Goal: Task Accomplishment & Management: Manage account settings

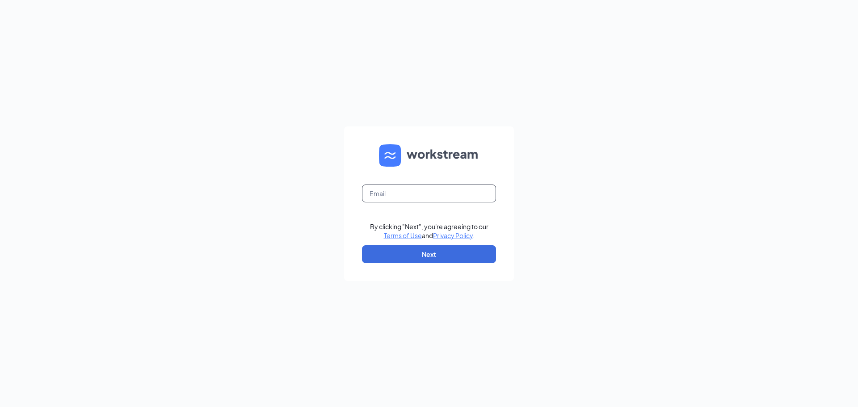
click at [396, 194] on input "text" at bounding box center [429, 194] width 134 height 18
type input "mansfield@hatcreekburgers.com"
click at [438, 252] on button "Next" at bounding box center [429, 254] width 134 height 18
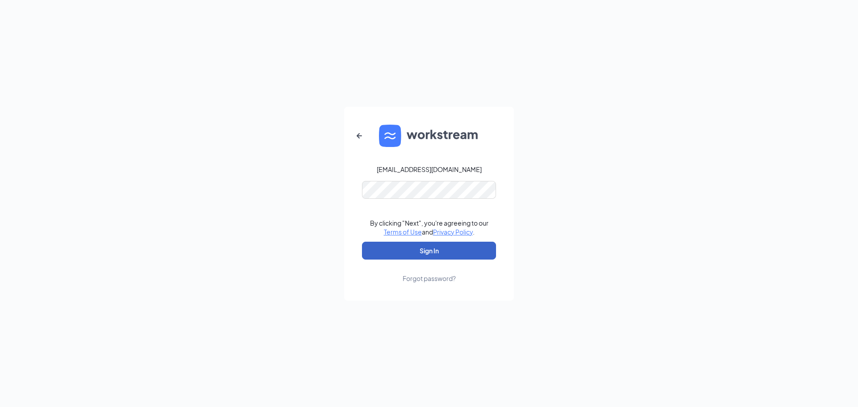
click at [429, 251] on button "Sign In" at bounding box center [429, 251] width 134 height 18
click at [432, 277] on div "Forgot password?" at bounding box center [429, 278] width 53 height 9
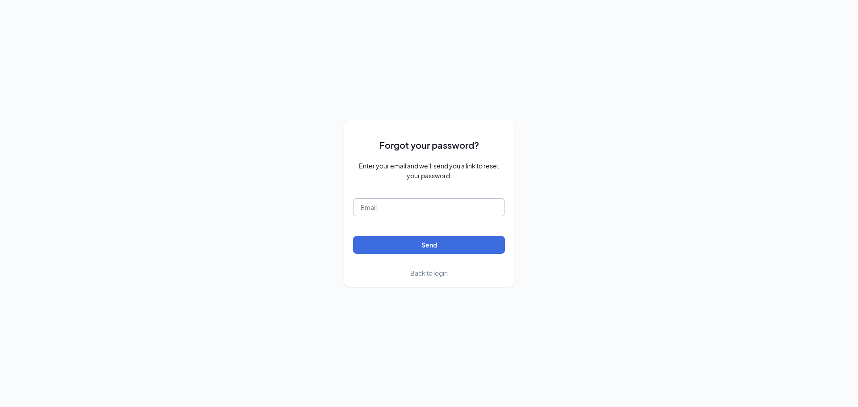
click at [424, 213] on input "text" at bounding box center [429, 207] width 152 height 18
type input "mansfield@hatcreekburgers.com"
click at [431, 248] on button "Send" at bounding box center [429, 245] width 152 height 18
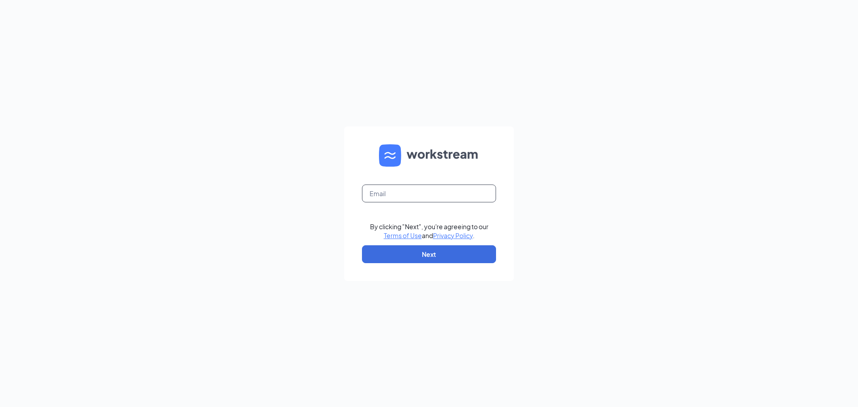
click at [412, 197] on input "text" at bounding box center [429, 194] width 134 height 18
click at [391, 193] on input "text" at bounding box center [429, 194] width 134 height 18
type input "mansfield@hatcreekburgers.com"
click at [441, 256] on button "Next" at bounding box center [429, 254] width 134 height 18
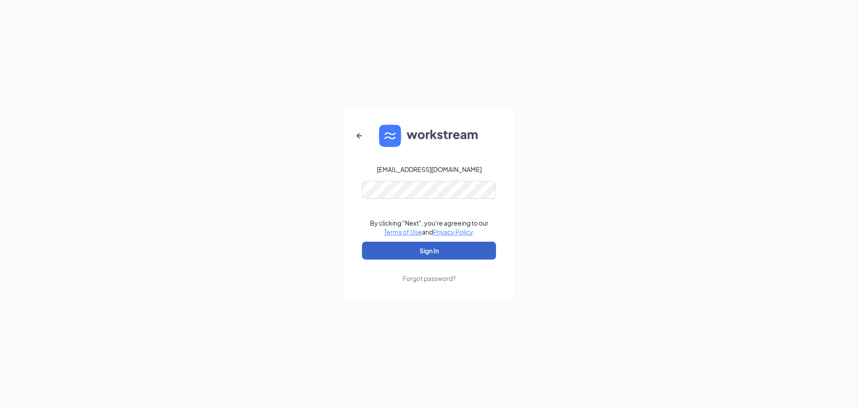
click at [382, 248] on button "Sign In" at bounding box center [429, 251] width 134 height 18
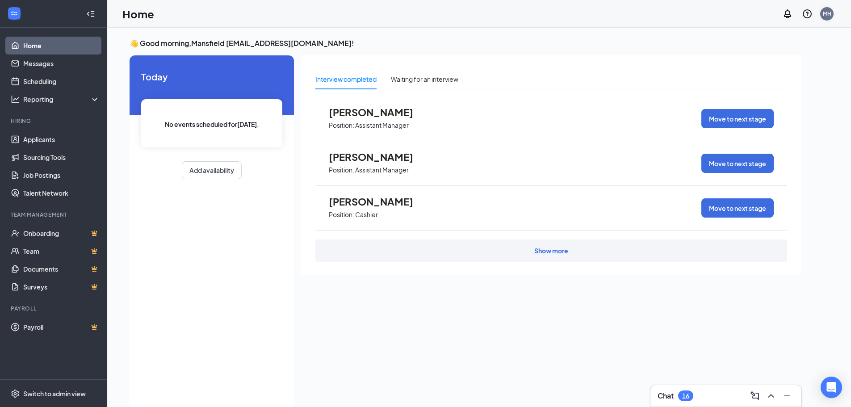
click at [832, 13] on div "MH" at bounding box center [826, 13] width 13 height 13
click at [767, 135] on div "Log out" at bounding box center [782, 136] width 97 height 9
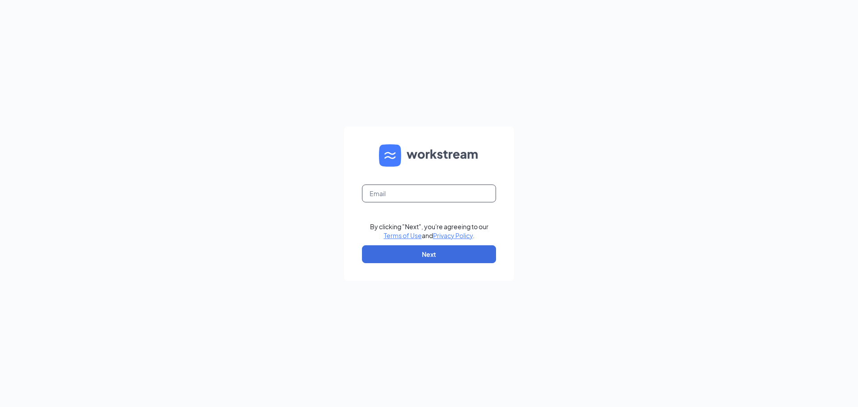
click at [419, 193] on input "text" at bounding box center [429, 194] width 134 height 18
type input "mansfield@hatcreekburgers.com"
click at [436, 260] on button "Next" at bounding box center [429, 254] width 134 height 18
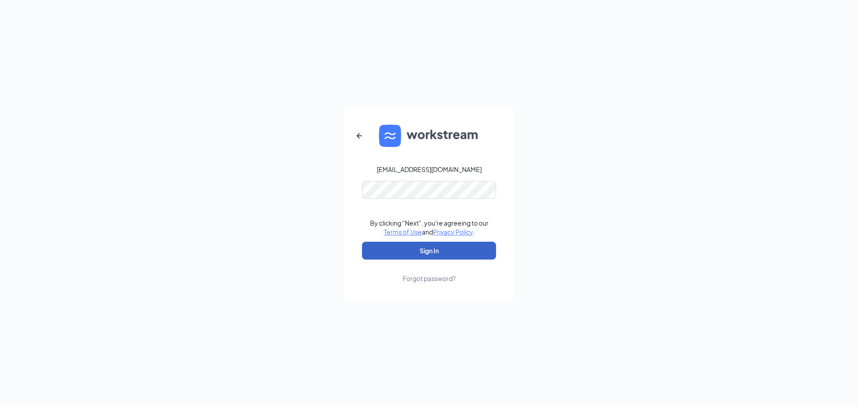
click at [430, 258] on button "Sign In" at bounding box center [429, 251] width 134 height 18
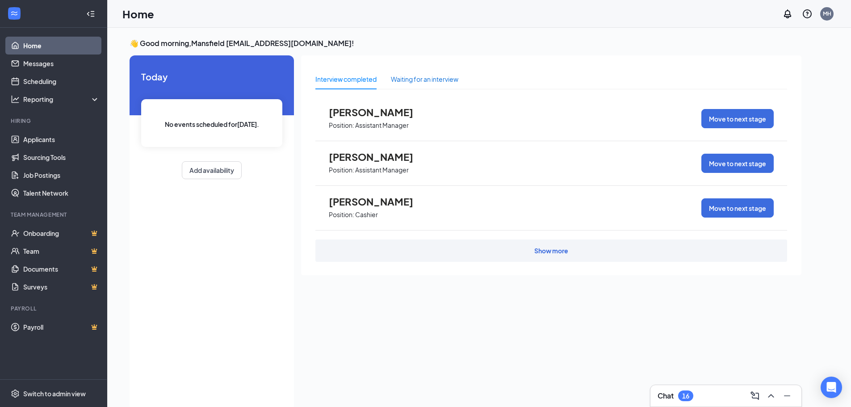
click at [416, 81] on div "Waiting for an interview" at bounding box center [424, 79] width 67 height 10
click at [347, 86] on div "Interview completed" at bounding box center [345, 79] width 61 height 21
click at [65, 143] on link "Applicants" at bounding box center [61, 139] width 76 height 18
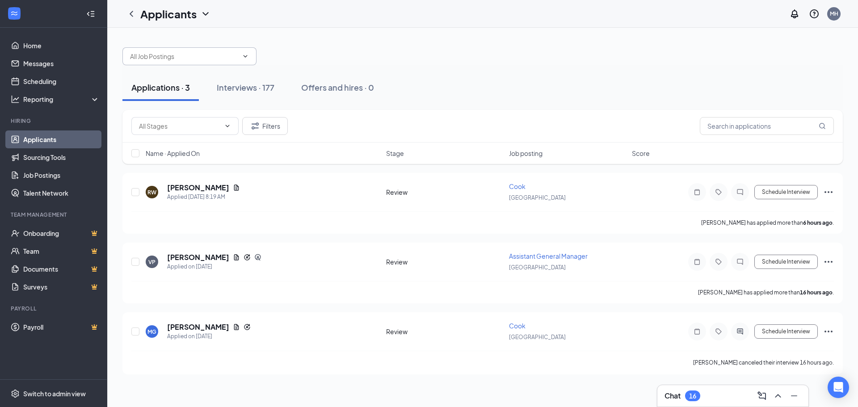
click at [225, 58] on input "text" at bounding box center [184, 56] width 108 height 10
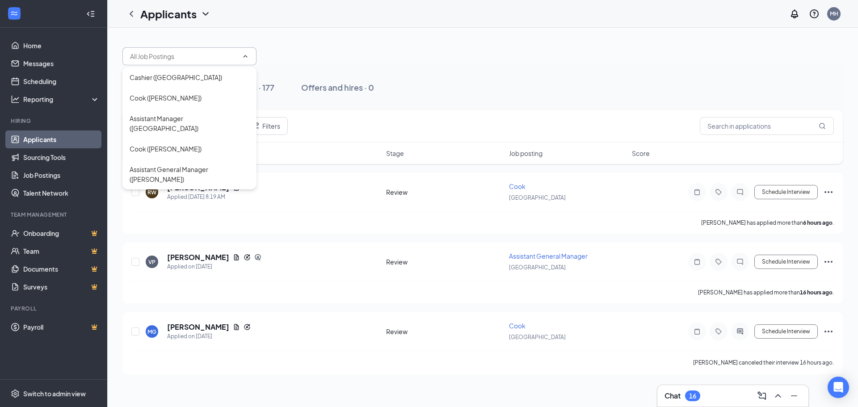
click at [371, 55] on div at bounding box center [482, 51] width 720 height 27
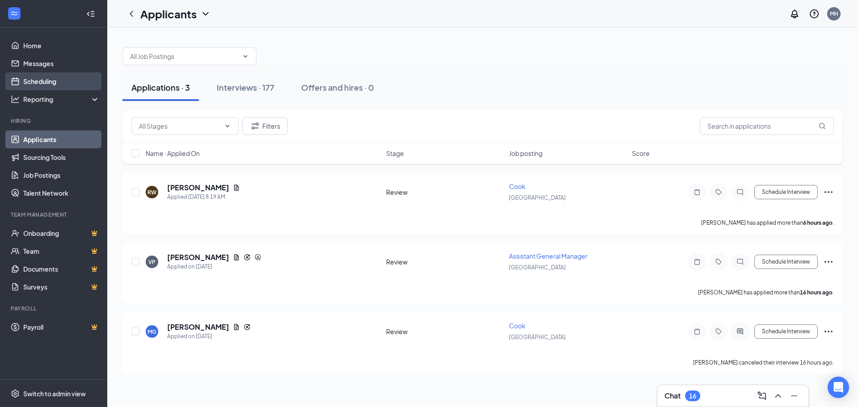
click at [48, 78] on link "Scheduling" at bounding box center [61, 81] width 76 height 18
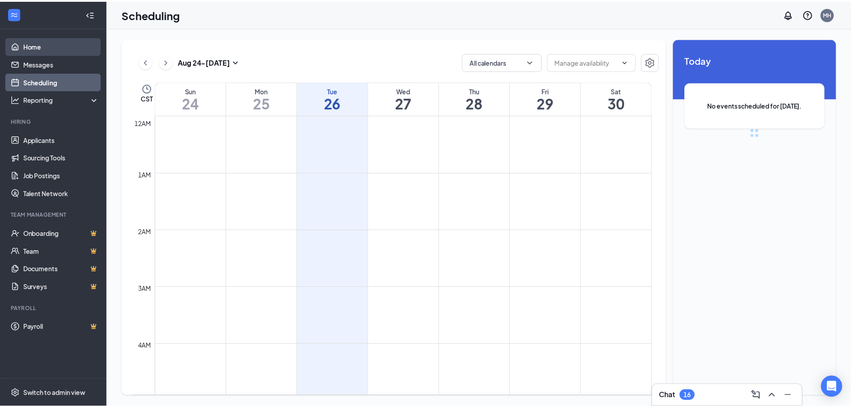
scroll to position [439, 0]
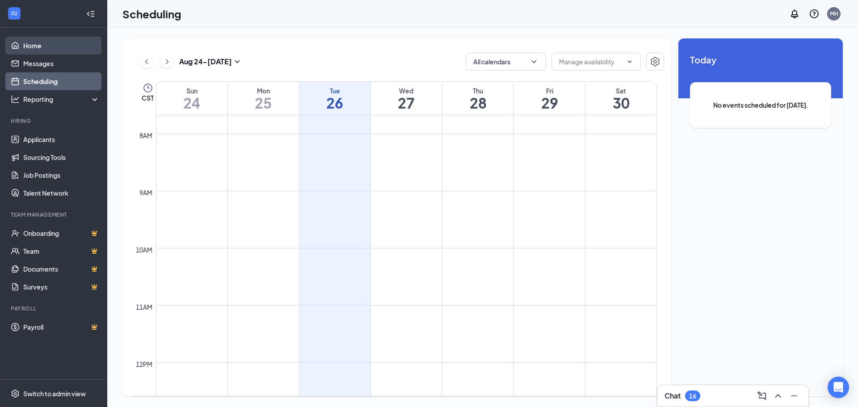
click at [50, 42] on link "Home" at bounding box center [61, 46] width 76 height 18
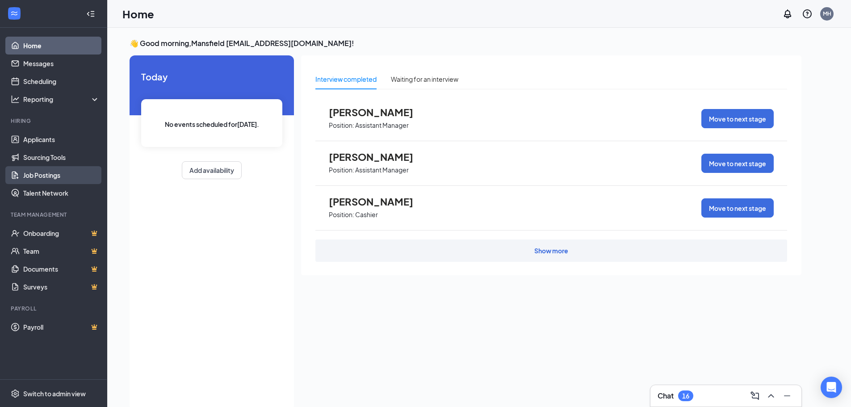
click at [37, 176] on link "Job Postings" at bounding box center [61, 175] width 76 height 18
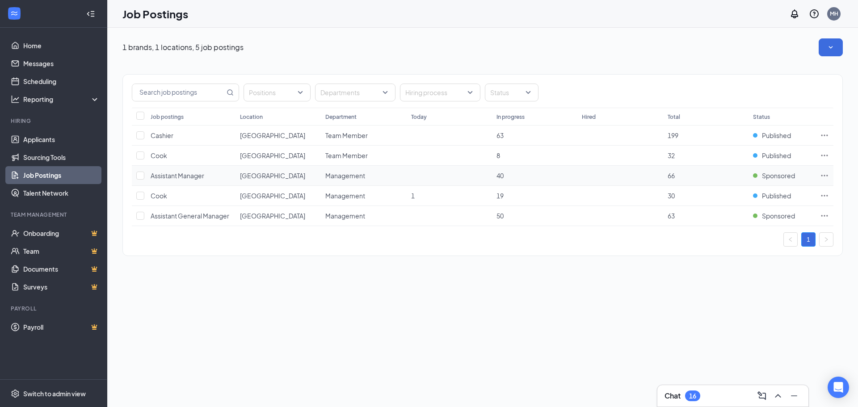
click at [181, 172] on span "Assistant Manager" at bounding box center [178, 176] width 54 height 8
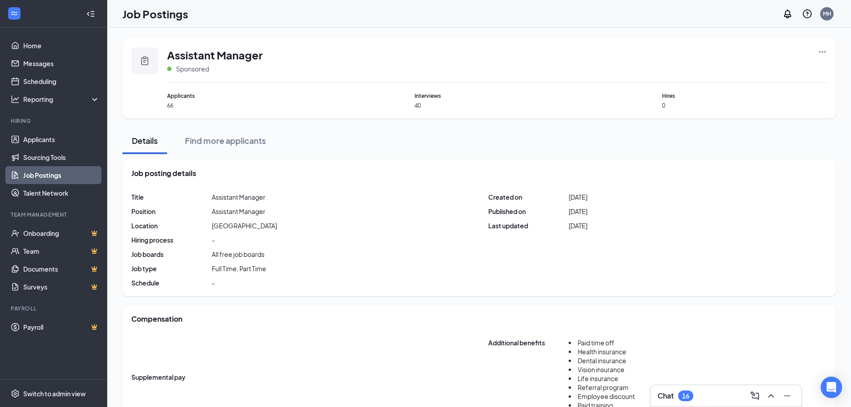
click at [172, 108] on span "66" at bounding box center [249, 106] width 165 height 8
click at [204, 145] on div "Find more applicants" at bounding box center [225, 140] width 81 height 11
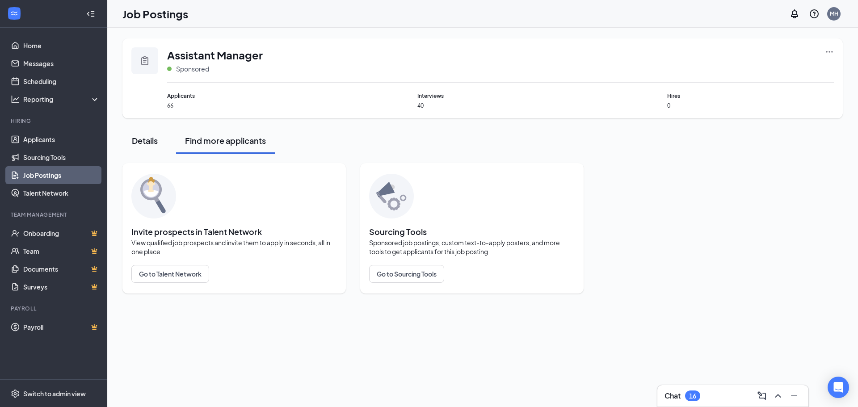
click at [135, 143] on div "Details" at bounding box center [144, 140] width 27 height 11
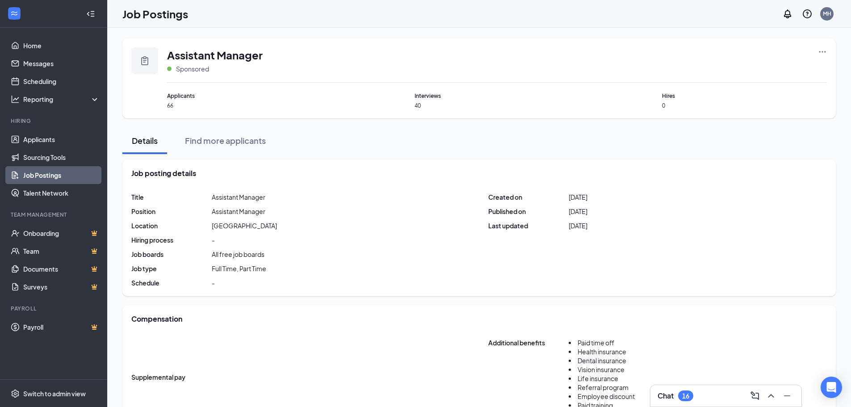
click at [822, 50] on icon "Ellipses" at bounding box center [822, 51] width 9 height 9
click at [725, 130] on span "View applicants" at bounding box center [723, 128] width 46 height 8
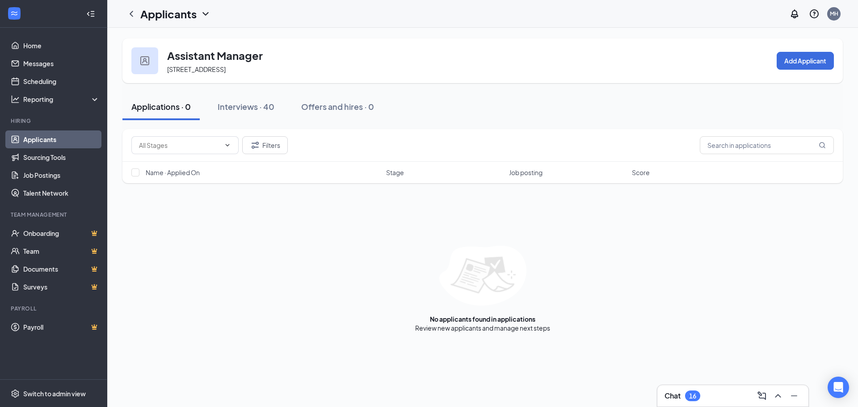
click at [42, 139] on link "Applicants" at bounding box center [61, 139] width 76 height 18
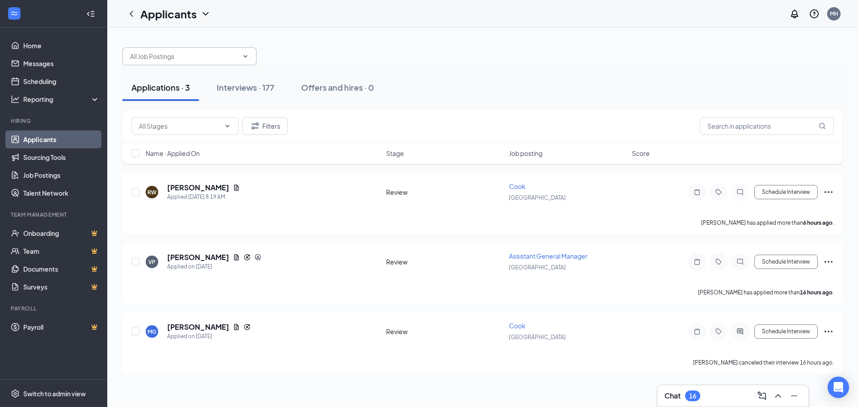
click at [233, 56] on input "text" at bounding box center [184, 56] width 108 height 10
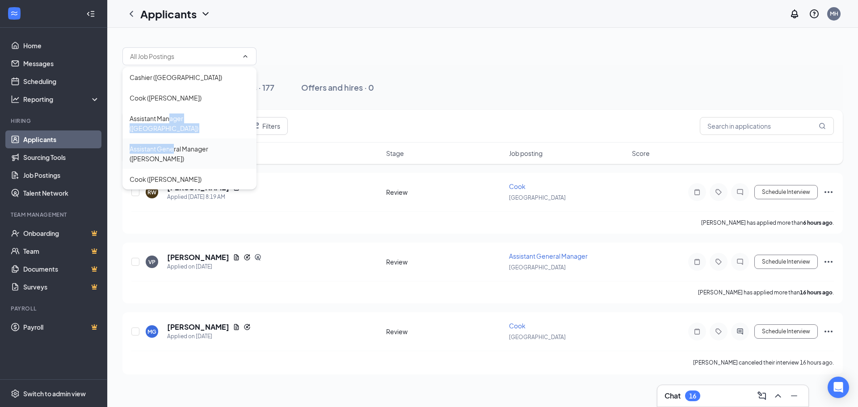
drag, startPoint x: 169, startPoint y: 117, endPoint x: 174, endPoint y: 139, distance: 22.5
click at [174, 139] on div "Cashier ([PERSON_NAME]) [PERSON_NAME] ([PERSON_NAME]) Assistant Manager ([PERSO…" at bounding box center [189, 128] width 134 height 122
click at [174, 144] on div "Assistant General Manager ([PERSON_NAME])" at bounding box center [190, 154] width 120 height 20
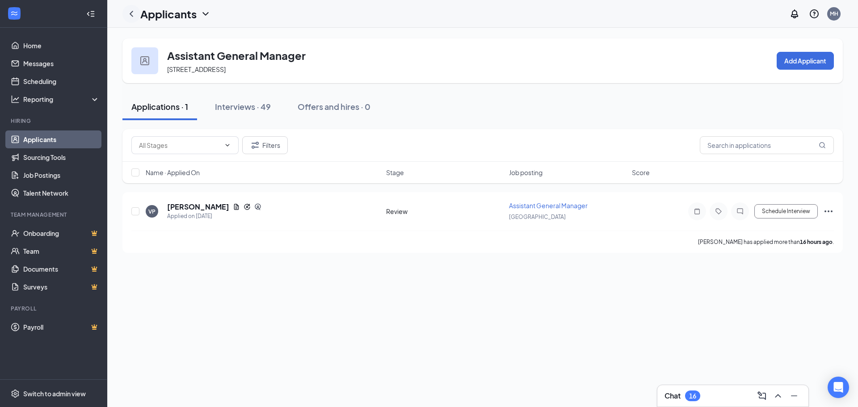
click at [129, 16] on icon "ChevronLeft" at bounding box center [131, 13] width 11 height 11
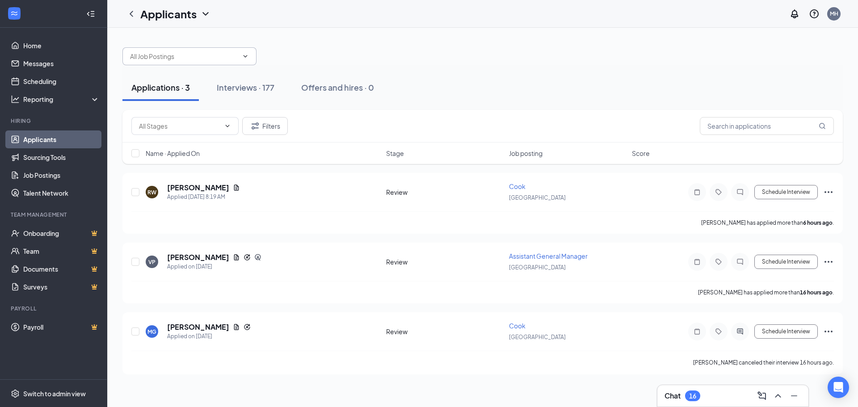
click at [168, 58] on input "text" at bounding box center [184, 56] width 108 height 10
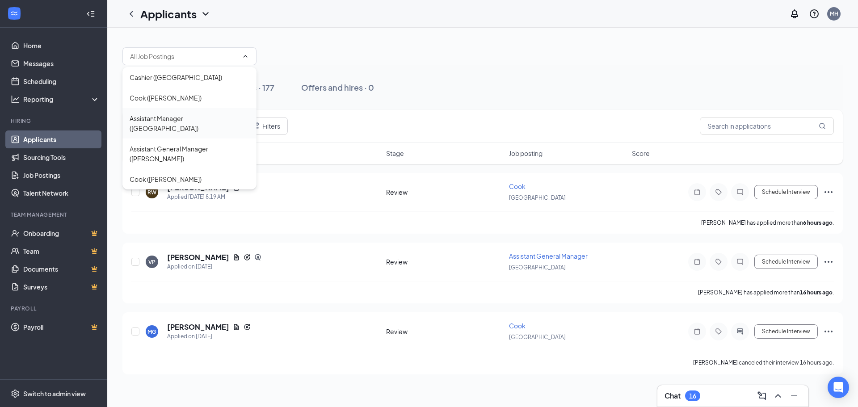
click at [165, 117] on div "Assistant Manager ([GEOGRAPHIC_DATA])" at bounding box center [190, 123] width 120 height 20
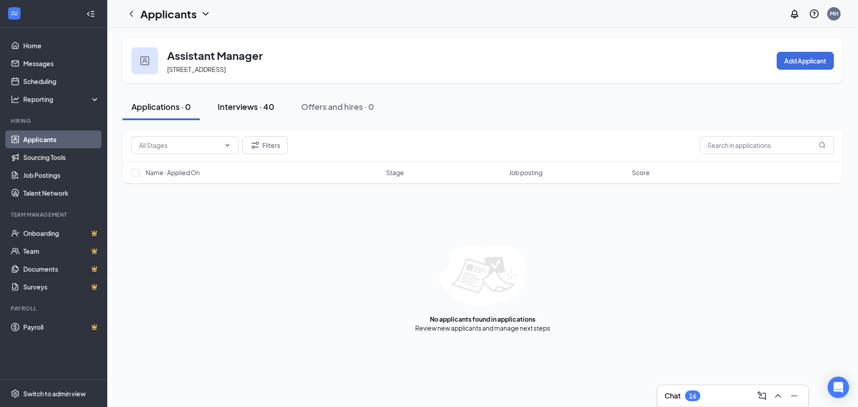
click at [241, 111] on div "Interviews · 40" at bounding box center [246, 106] width 57 height 11
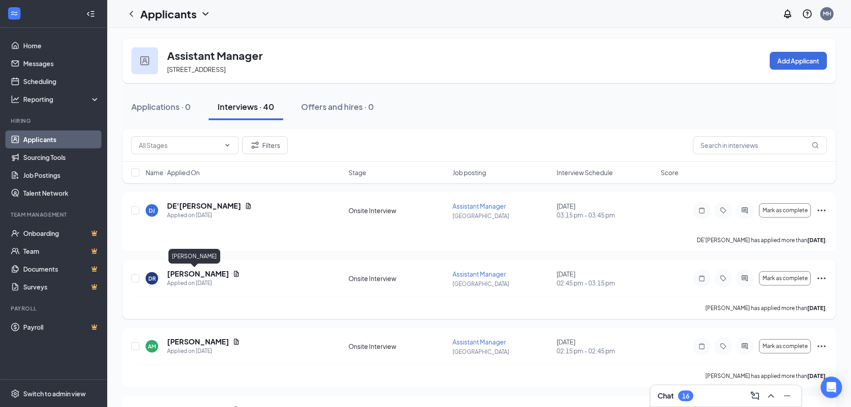
drag, startPoint x: 174, startPoint y: 275, endPoint x: 177, endPoint y: 279, distance: 4.8
click at [177, 279] on div "Applied on [DATE]" at bounding box center [203, 283] width 73 height 9
drag, startPoint x: 177, startPoint y: 276, endPoint x: 321, endPoint y: 307, distance: 147.7
click at [321, 307] on div "[PERSON_NAME] has applied more than [DATE] ." at bounding box center [479, 308] width 696 height 22
drag, startPoint x: 151, startPoint y: 281, endPoint x: 228, endPoint y: 304, distance: 80.3
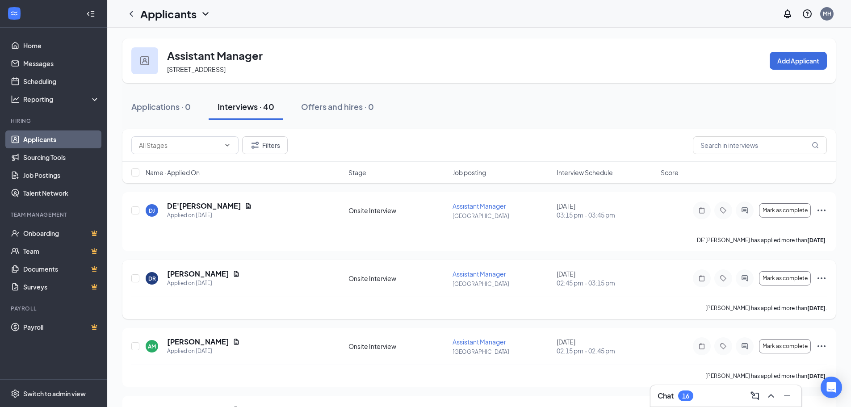
click at [228, 304] on div "[PERSON_NAME] has applied more than [DATE] ." at bounding box center [479, 308] width 696 height 22
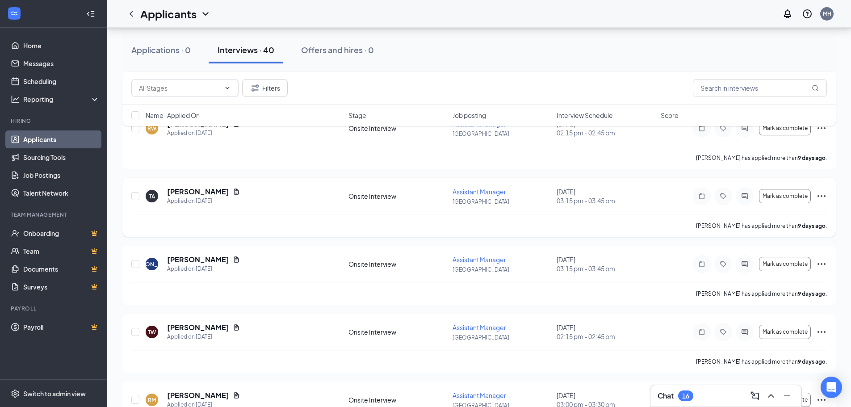
scroll to position [2055, 0]
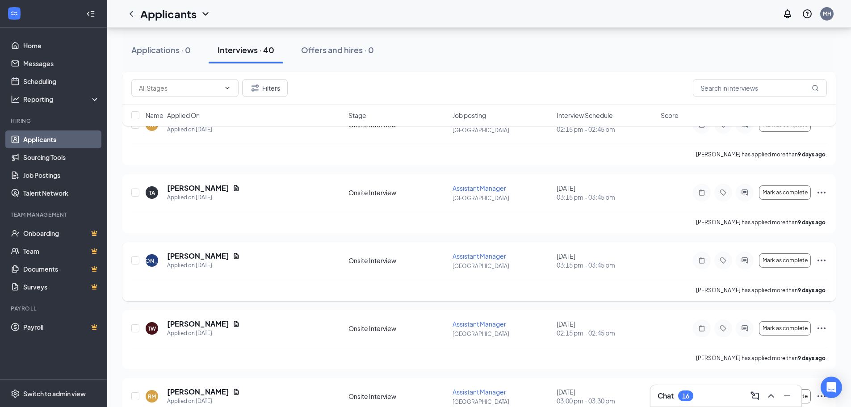
click at [505, 289] on div "[PERSON_NAME] has applied more than [DATE] ." at bounding box center [479, 290] width 696 height 22
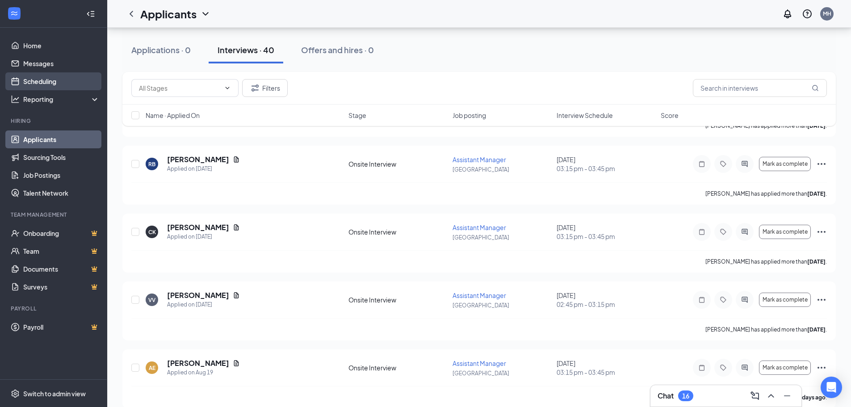
scroll to position [806, 0]
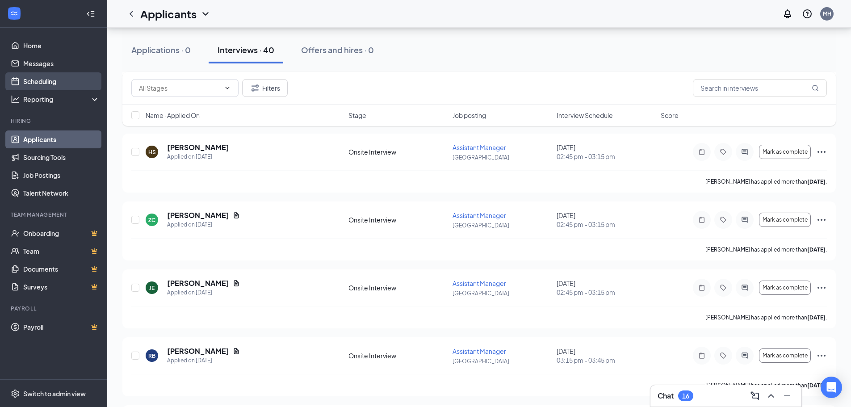
click at [51, 80] on link "Scheduling" at bounding box center [61, 81] width 76 height 18
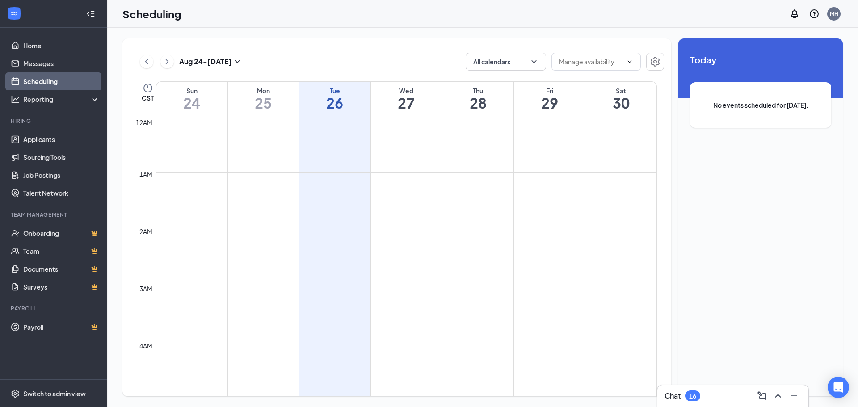
scroll to position [439, 0]
click at [484, 103] on h1 "28" at bounding box center [477, 102] width 71 height 15
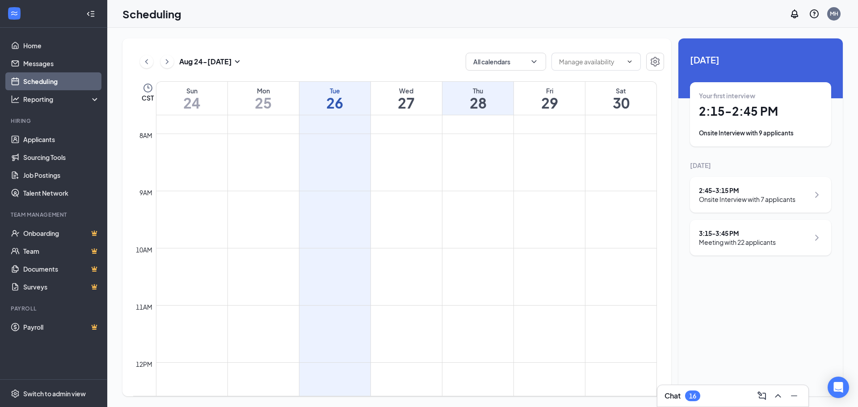
click at [750, 243] on div "Meeting with 22 applicants" at bounding box center [737, 242] width 77 height 9
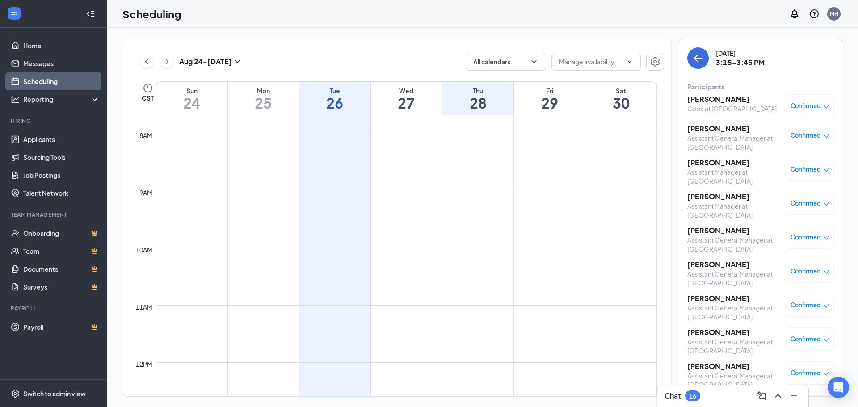
click at [720, 102] on h3 "[PERSON_NAME]" at bounding box center [731, 99] width 89 height 10
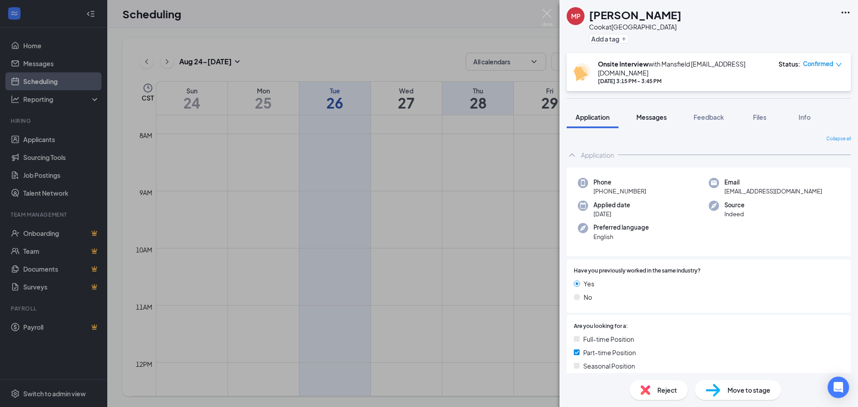
click at [639, 115] on button "Messages" at bounding box center [651, 117] width 48 height 22
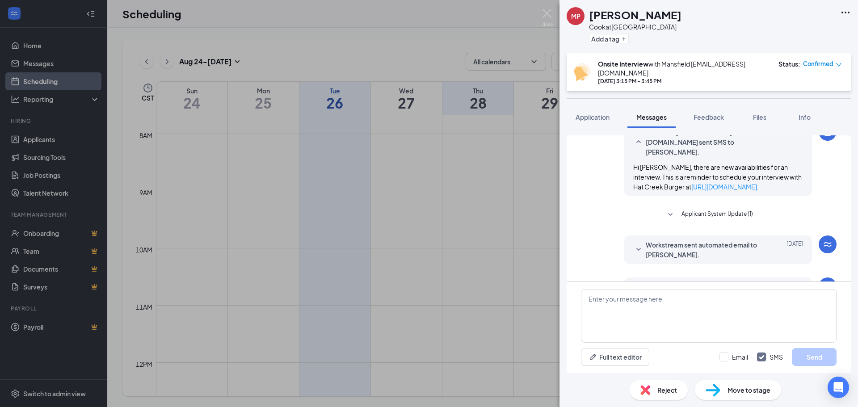
scroll to position [246, 0]
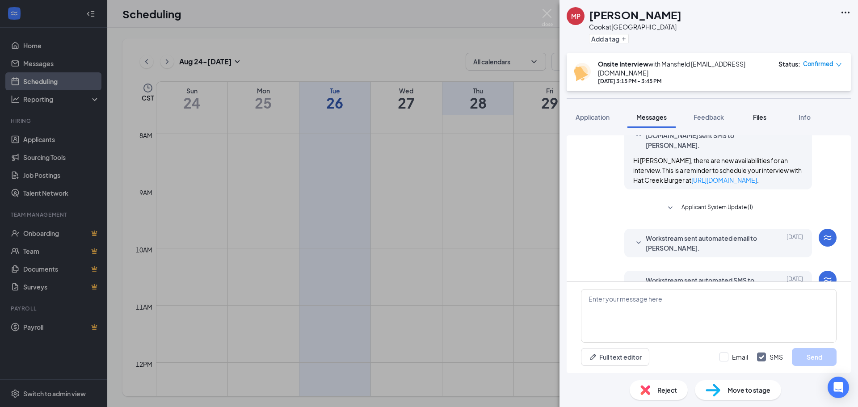
click at [766, 113] on span "Files" at bounding box center [759, 117] width 13 height 8
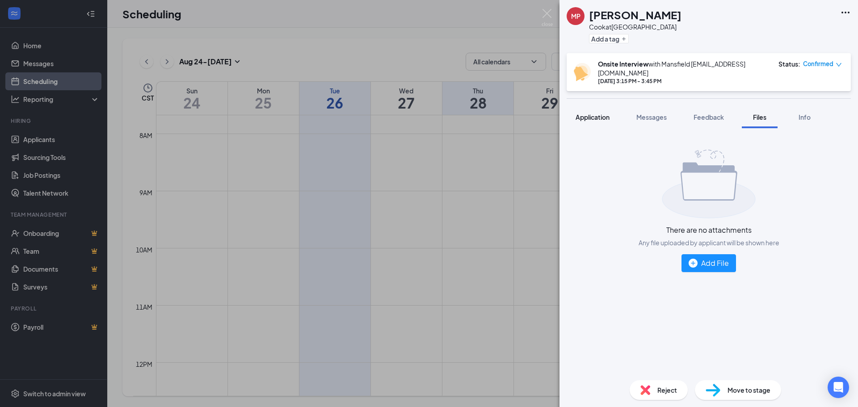
click at [598, 113] on span "Application" at bounding box center [593, 117] width 34 height 8
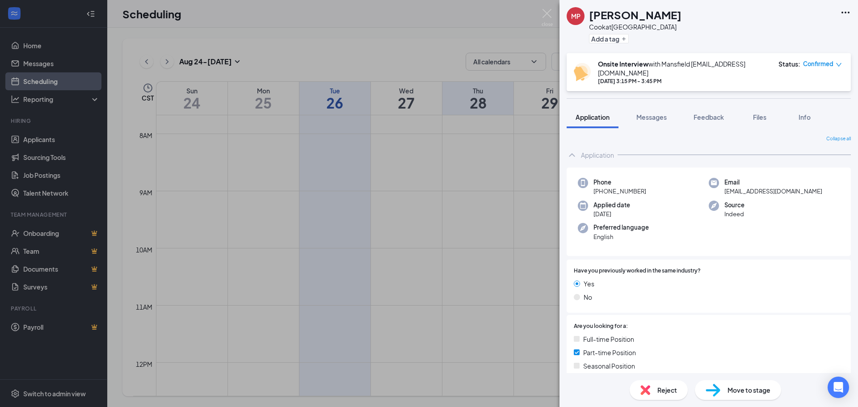
click at [821, 69] on div "Status : Confirmed" at bounding box center [809, 71] width 63 height 25
click at [847, 61] on div "Onsite Interview with [PERSON_NAME] [EMAIL_ADDRESS][DOMAIN_NAME] [DATE] 3:15 PM…" at bounding box center [709, 72] width 284 height 38
click at [842, 61] on div "Onsite Interview with [PERSON_NAME] [EMAIL_ADDRESS][DOMAIN_NAME] [DATE] 3:15 PM…" at bounding box center [709, 72] width 284 height 38
drag, startPoint x: 839, startPoint y: 63, endPoint x: 837, endPoint y: 68, distance: 6.1
click at [838, 64] on icon "down" at bounding box center [839, 65] width 6 height 6
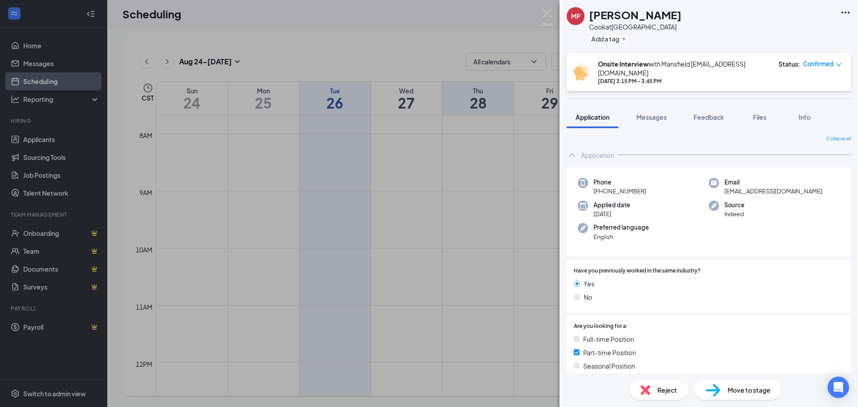
click at [842, 68] on div "Request Reschedule Mark complete Mark as no-show Cancel" at bounding box center [842, 68] width 0 height 0
click at [832, 69] on div "Status : Confirmed" at bounding box center [809, 71] width 63 height 25
click at [574, 107] on button "Application" at bounding box center [593, 117] width 52 height 22
click at [842, 14] on icon "Ellipses" at bounding box center [845, 12] width 11 height 11
click at [517, 31] on div "MP [PERSON_NAME] at [PERSON_NAME] Add a tag Onsite Interview with [PERSON_NAME]…" at bounding box center [429, 203] width 858 height 407
